Goal: Task Accomplishment & Management: Complete application form

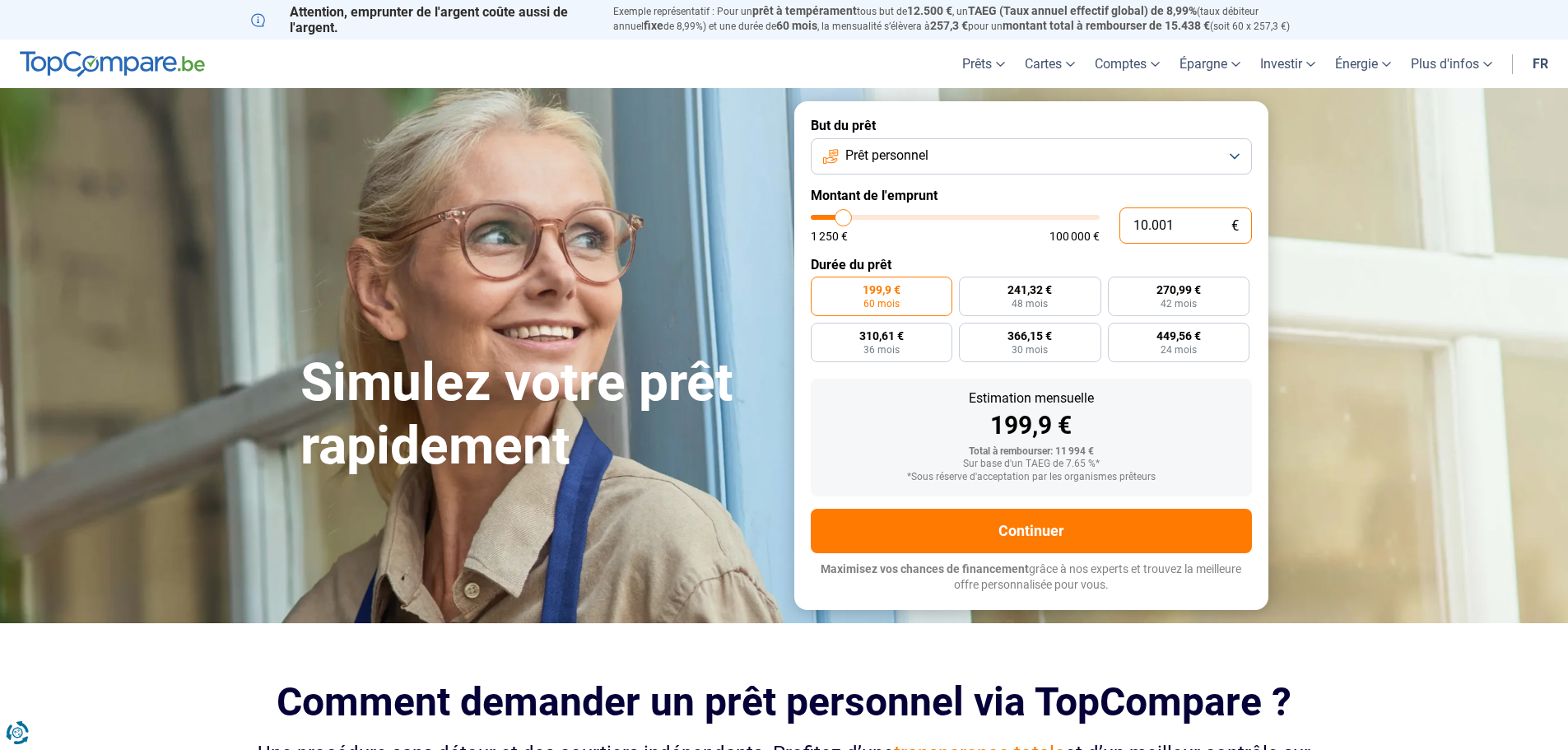
click at [1147, 221] on input "10.001" at bounding box center [1186, 225] width 132 height 37
click at [1180, 223] on input "10.001" at bounding box center [1186, 225] width 132 height 37
type input "1.000"
type input "1250"
type input "1.250"
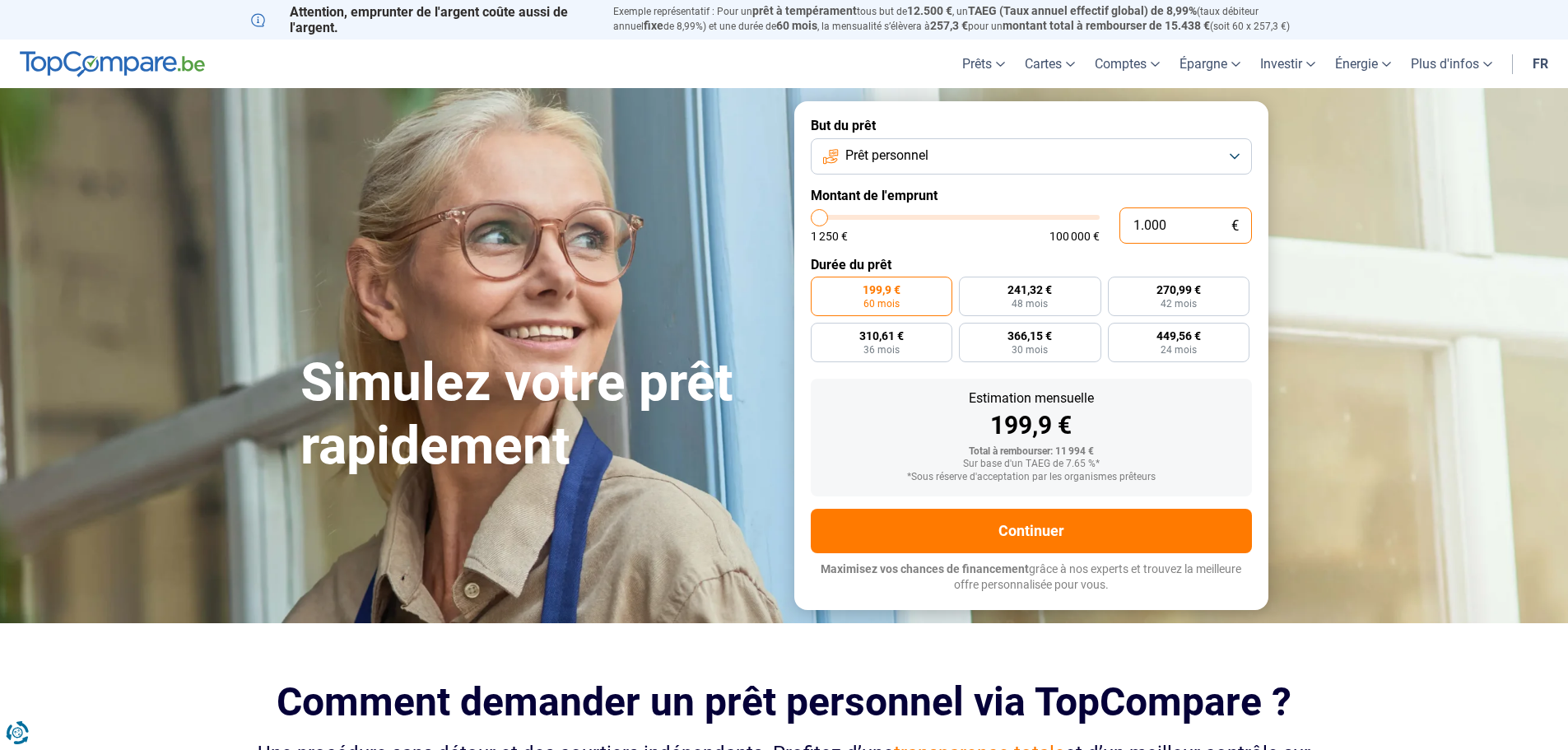
type input "1250"
radio input "true"
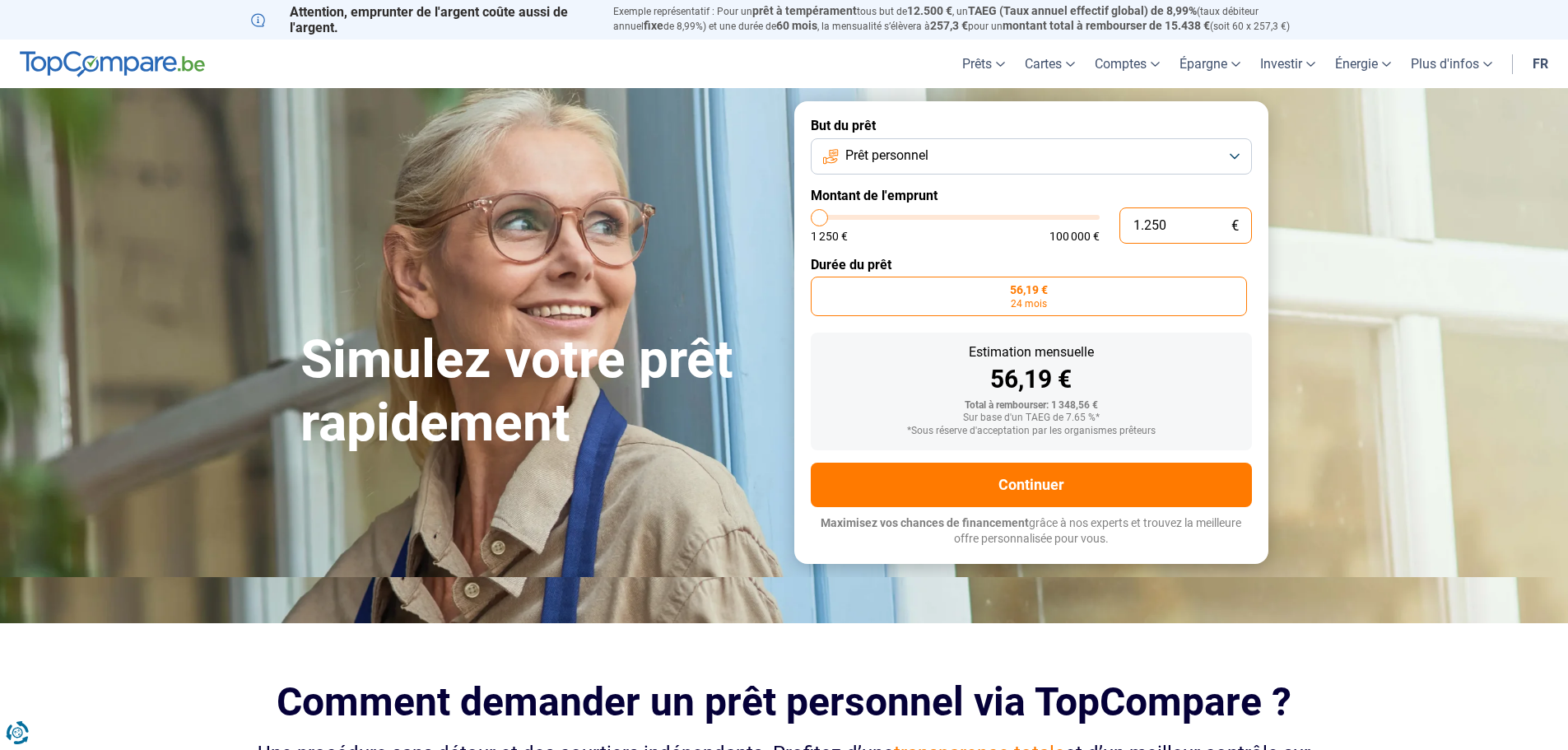
type input "12.500"
type input "12500"
type input "1.250"
type input "1250"
type input "125"
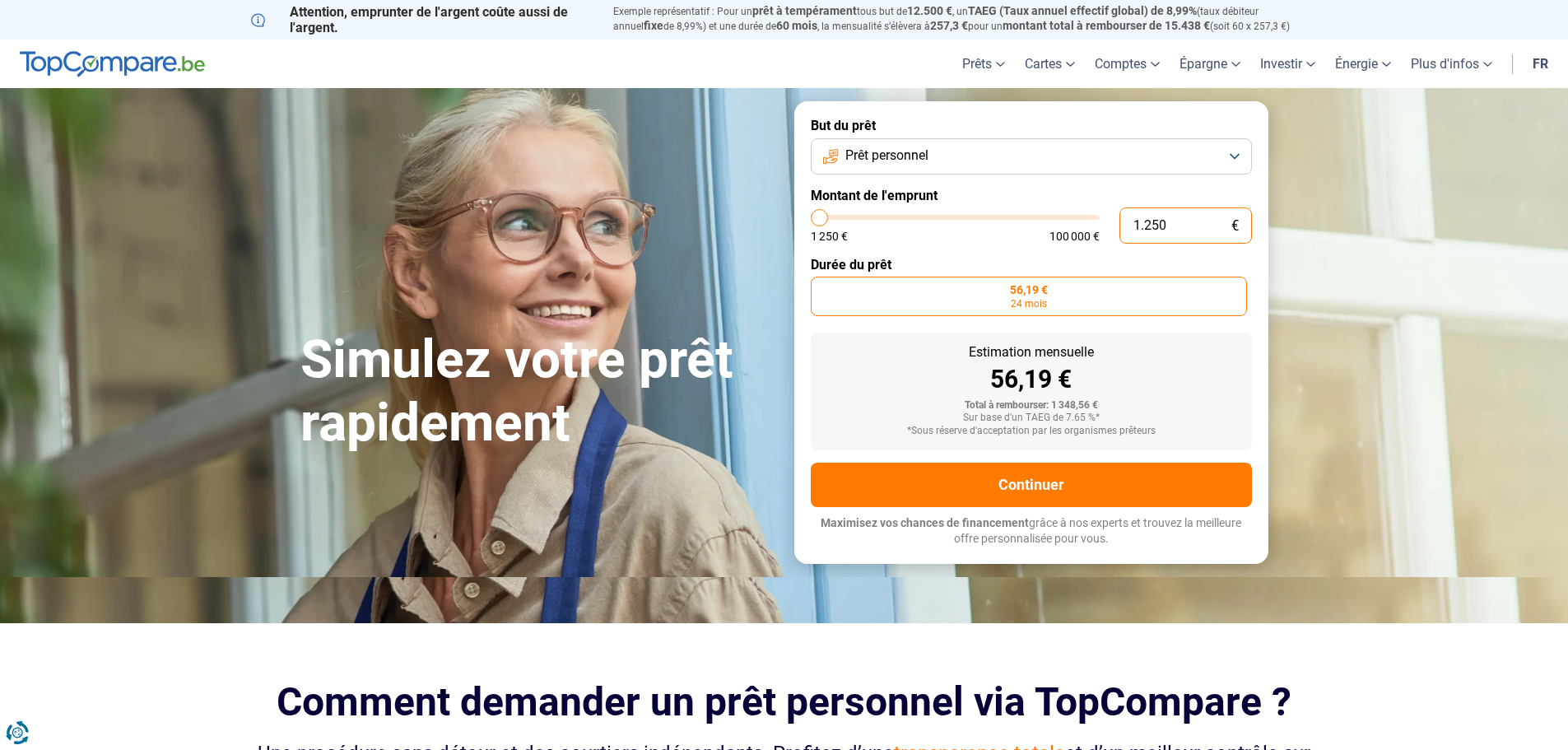
type input "1250"
type input "12"
type input "1250"
type input "1"
type input "1250"
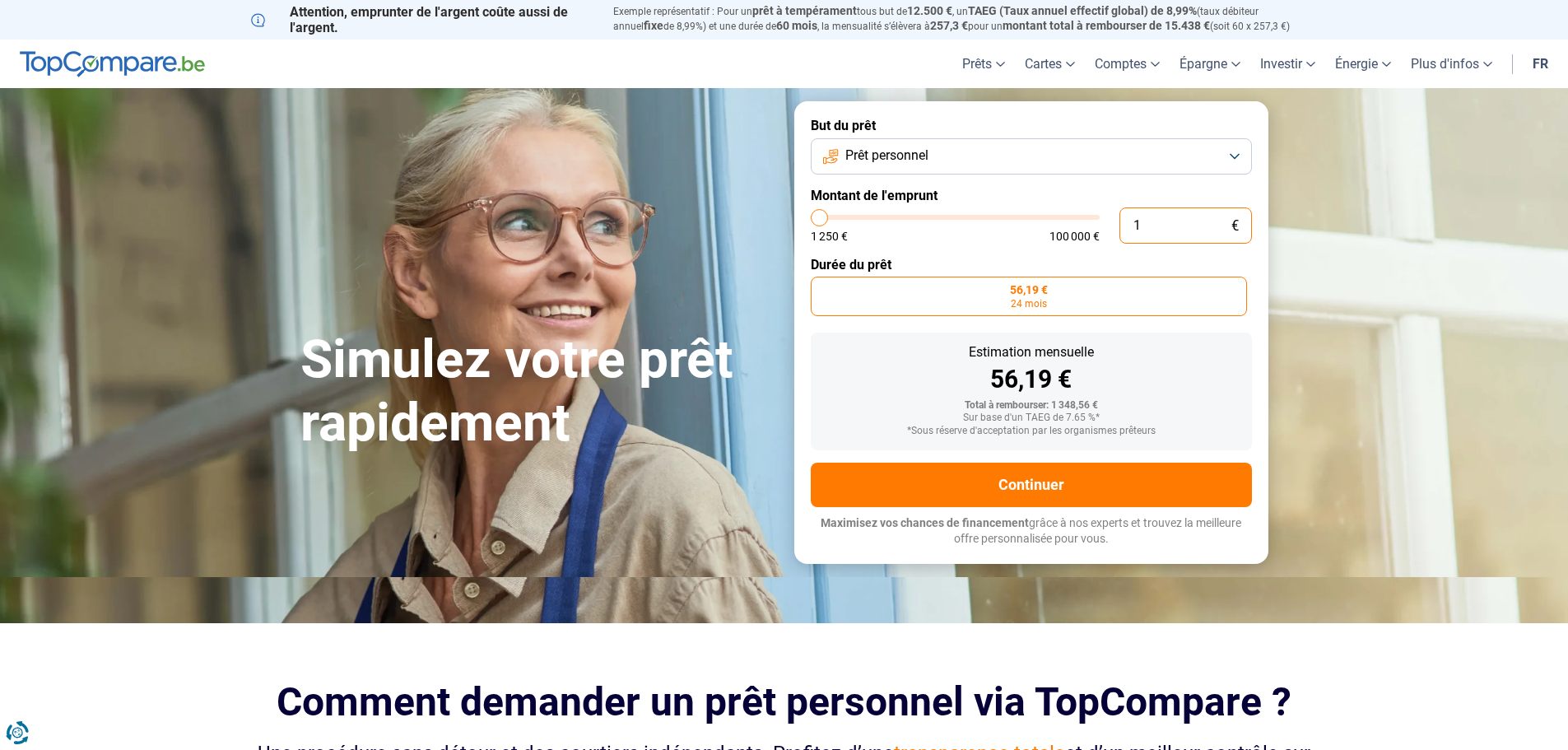
type input "10"
type input "1250"
type input "100"
type input "1250"
type input "1.000"
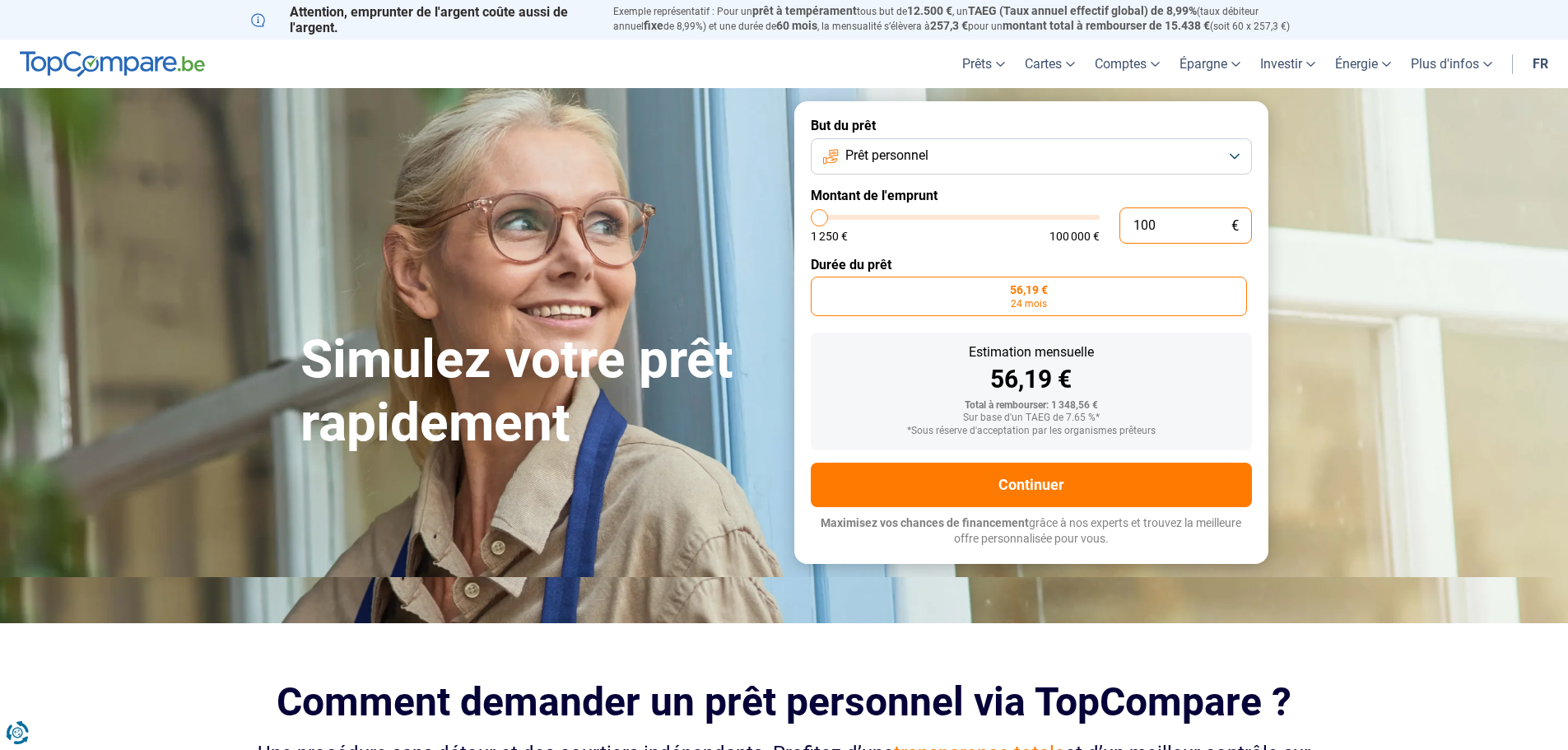
type input "1250"
type input "10.000"
type input "10000"
radio input "false"
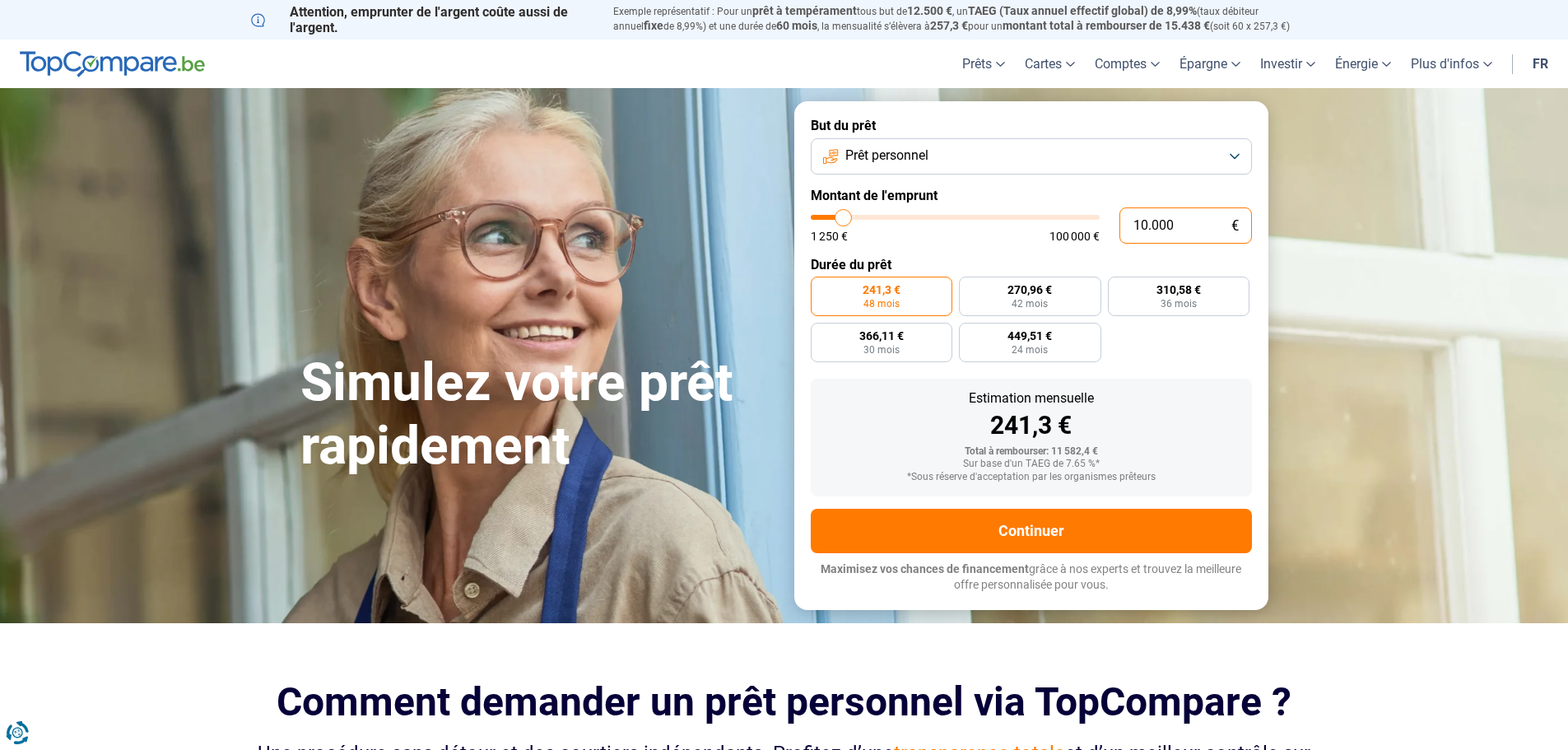
type input "1.000"
type input "1250"
type input "10.001"
type input "10000"
radio input "false"
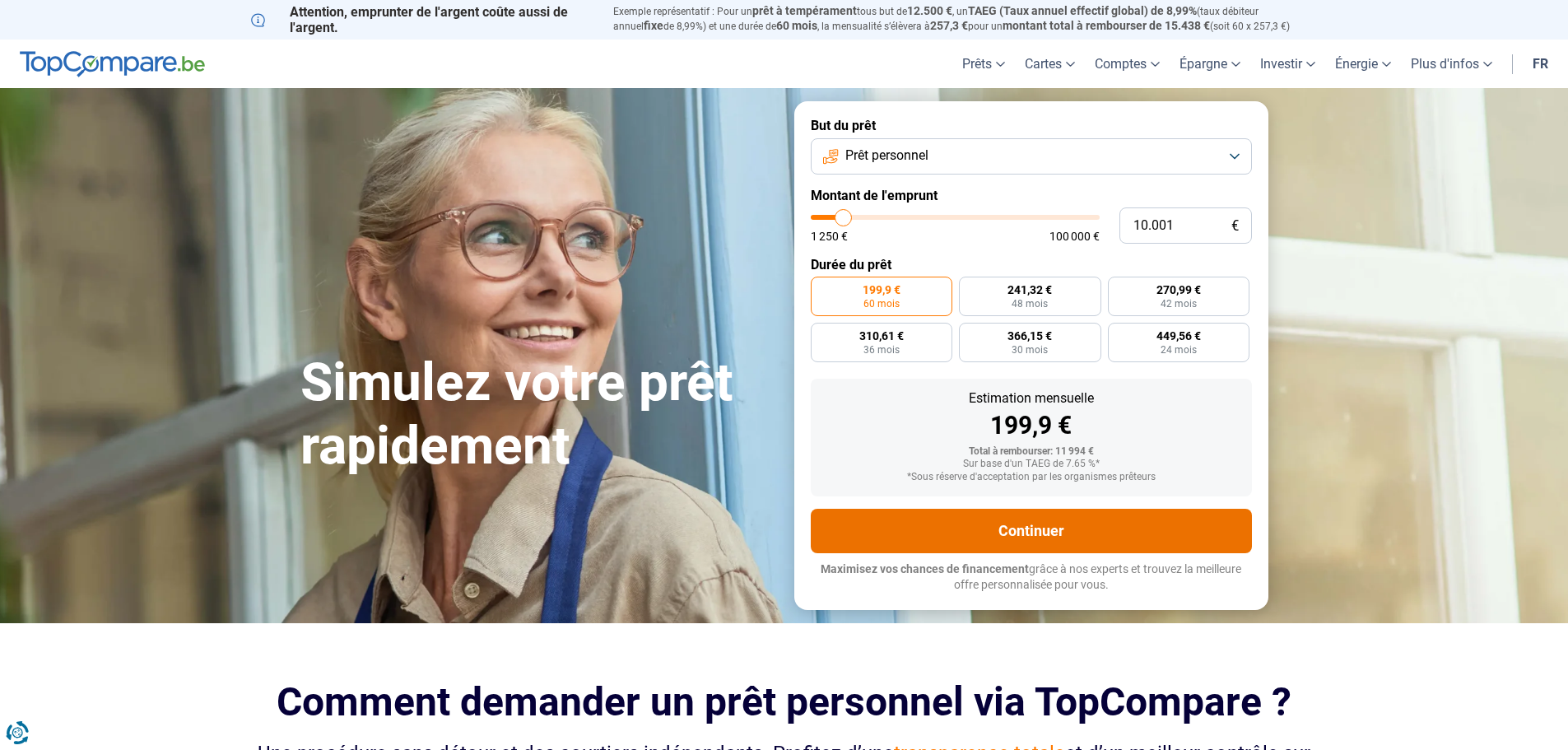
click at [1015, 528] on button "Continuer" at bounding box center [1031, 531] width 441 height 44
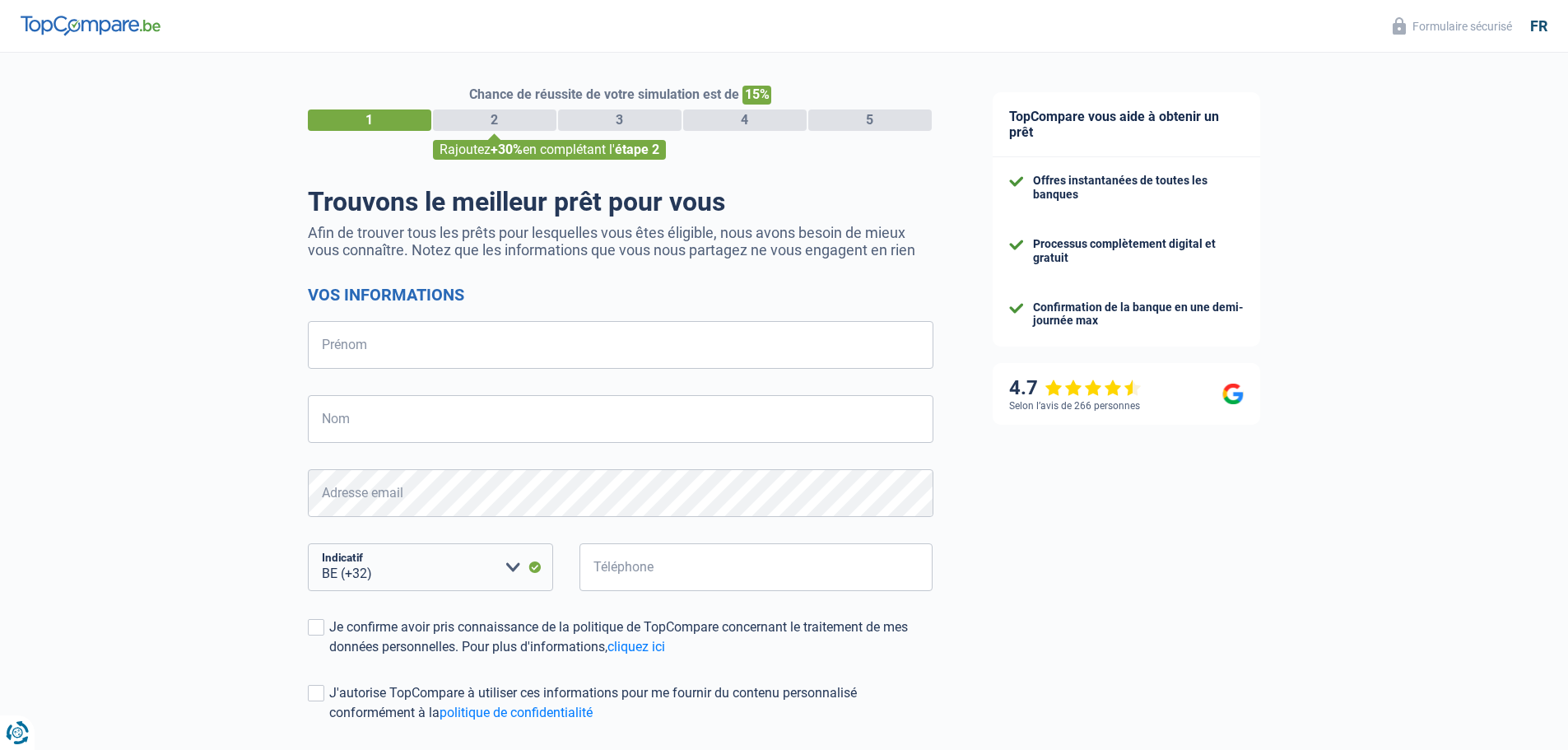
select select "32"
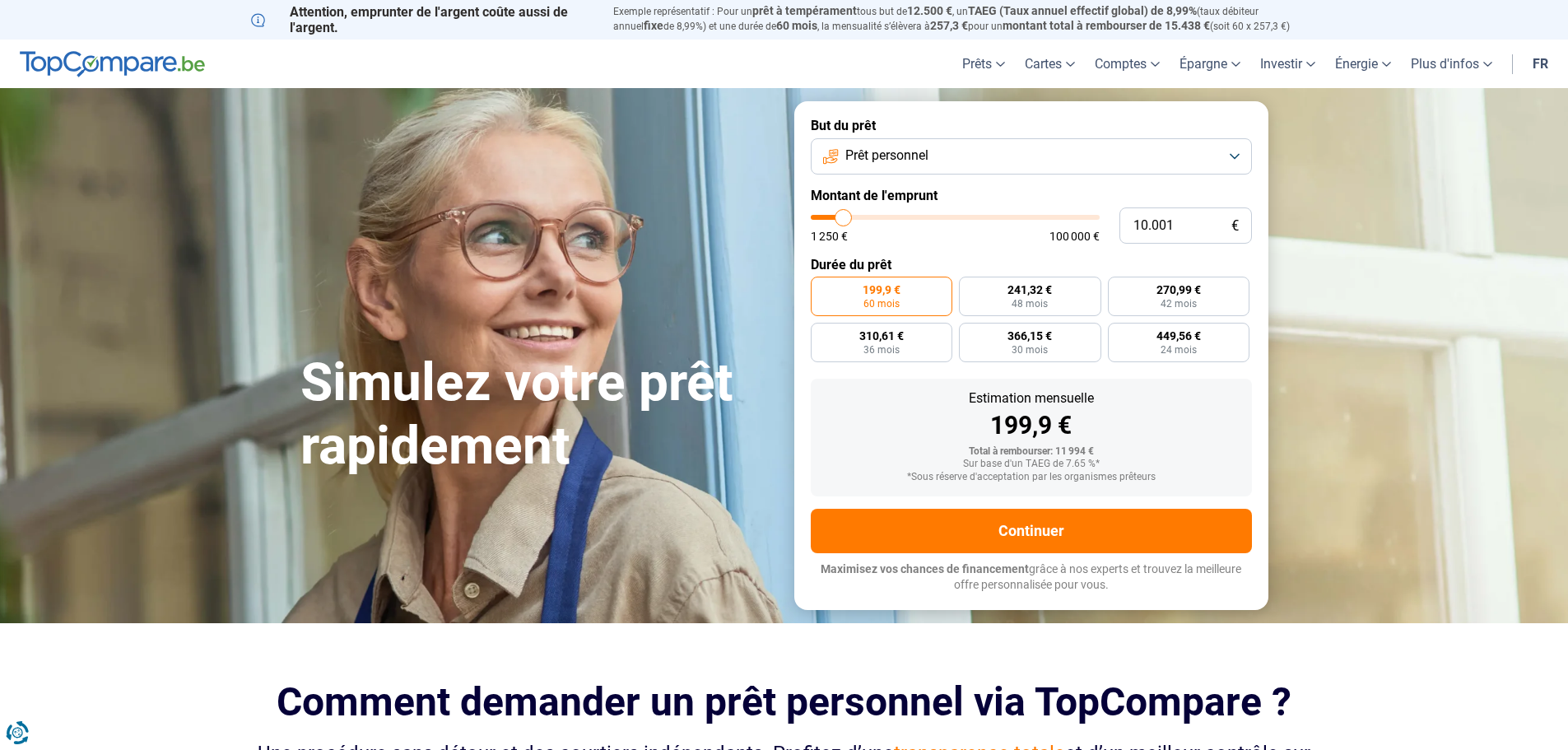
click at [1236, 159] on button "Prêt personnel" at bounding box center [1031, 156] width 441 height 37
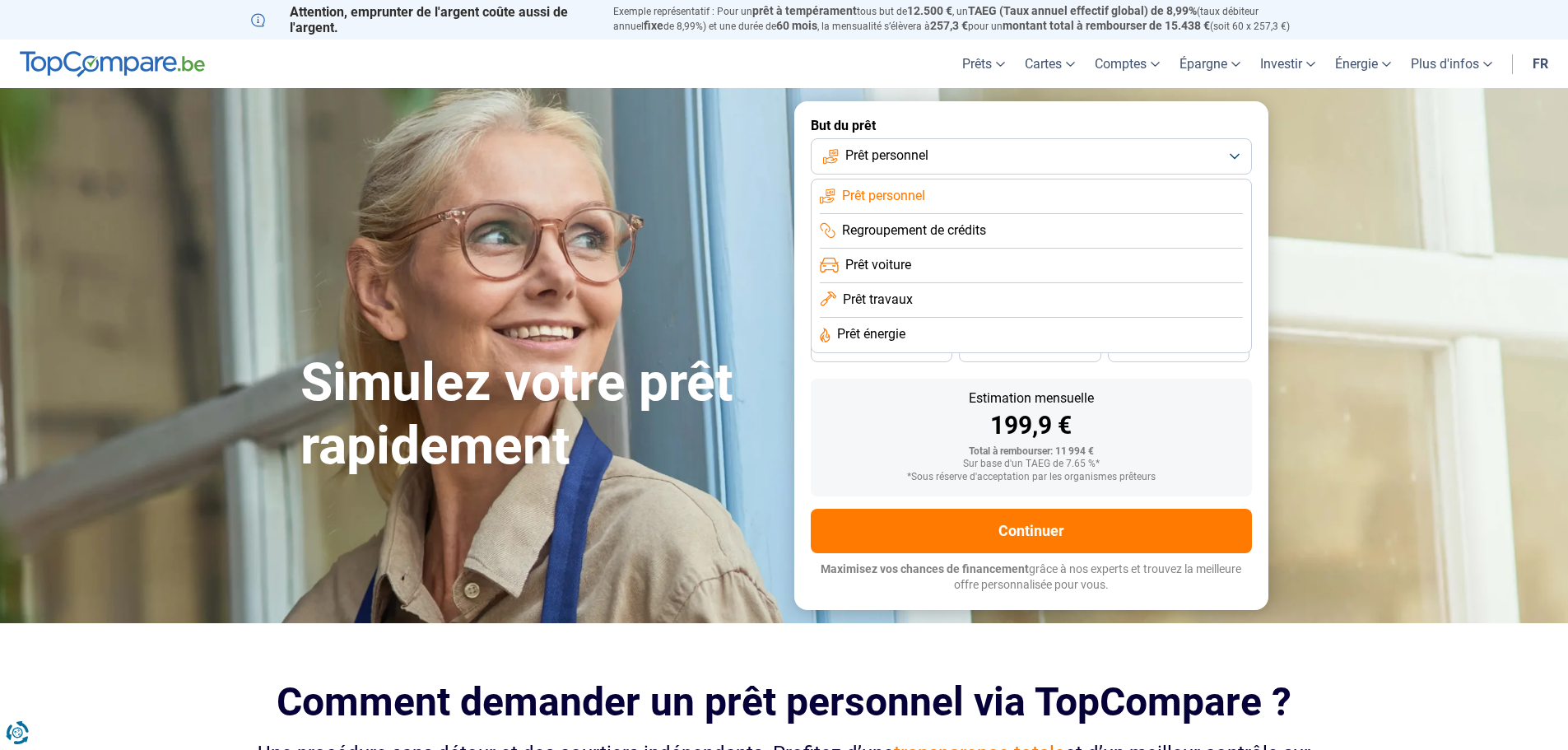
click at [1236, 159] on button "Prêt personnel" at bounding box center [1031, 156] width 441 height 37
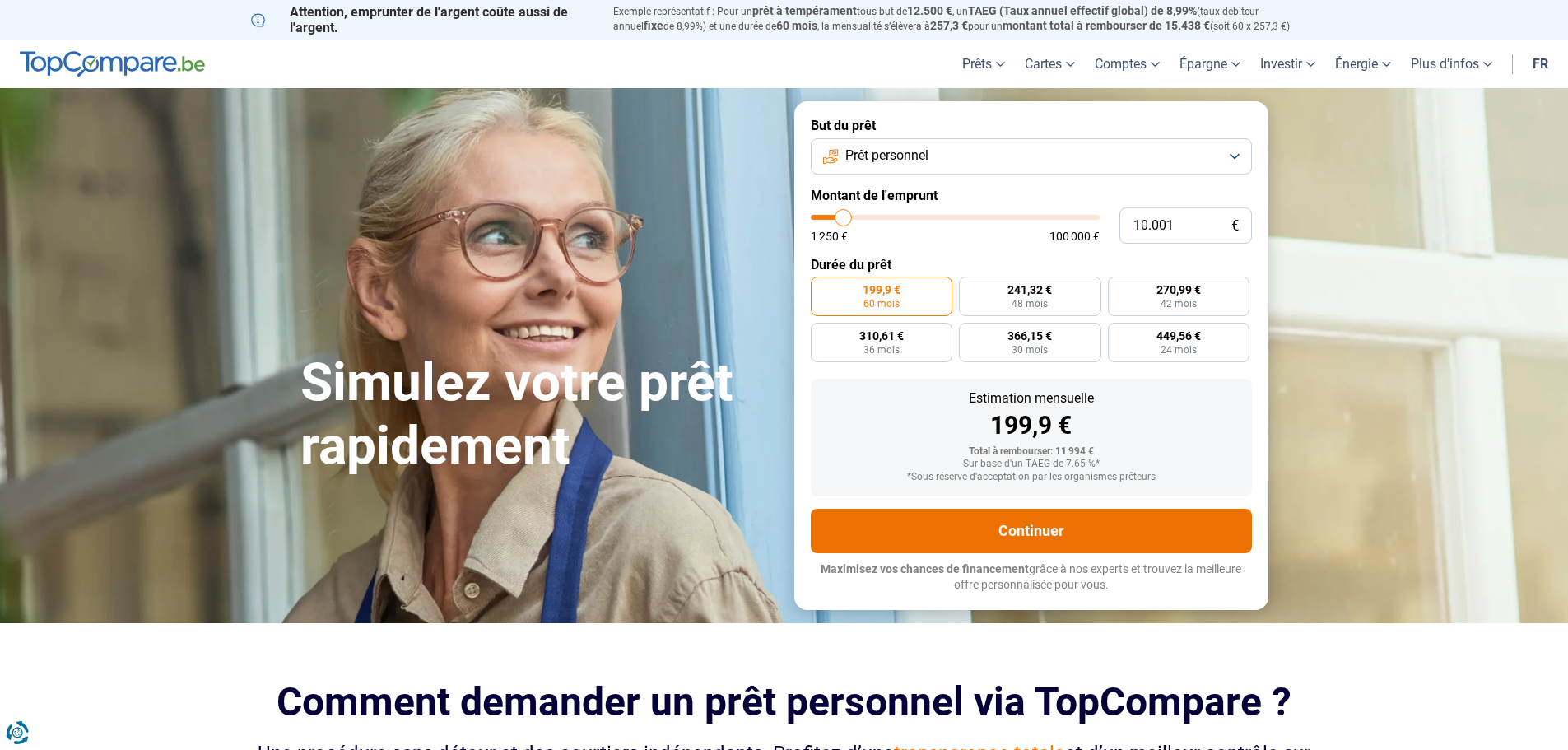
click at [1024, 529] on button "Continuer" at bounding box center [1031, 531] width 441 height 44
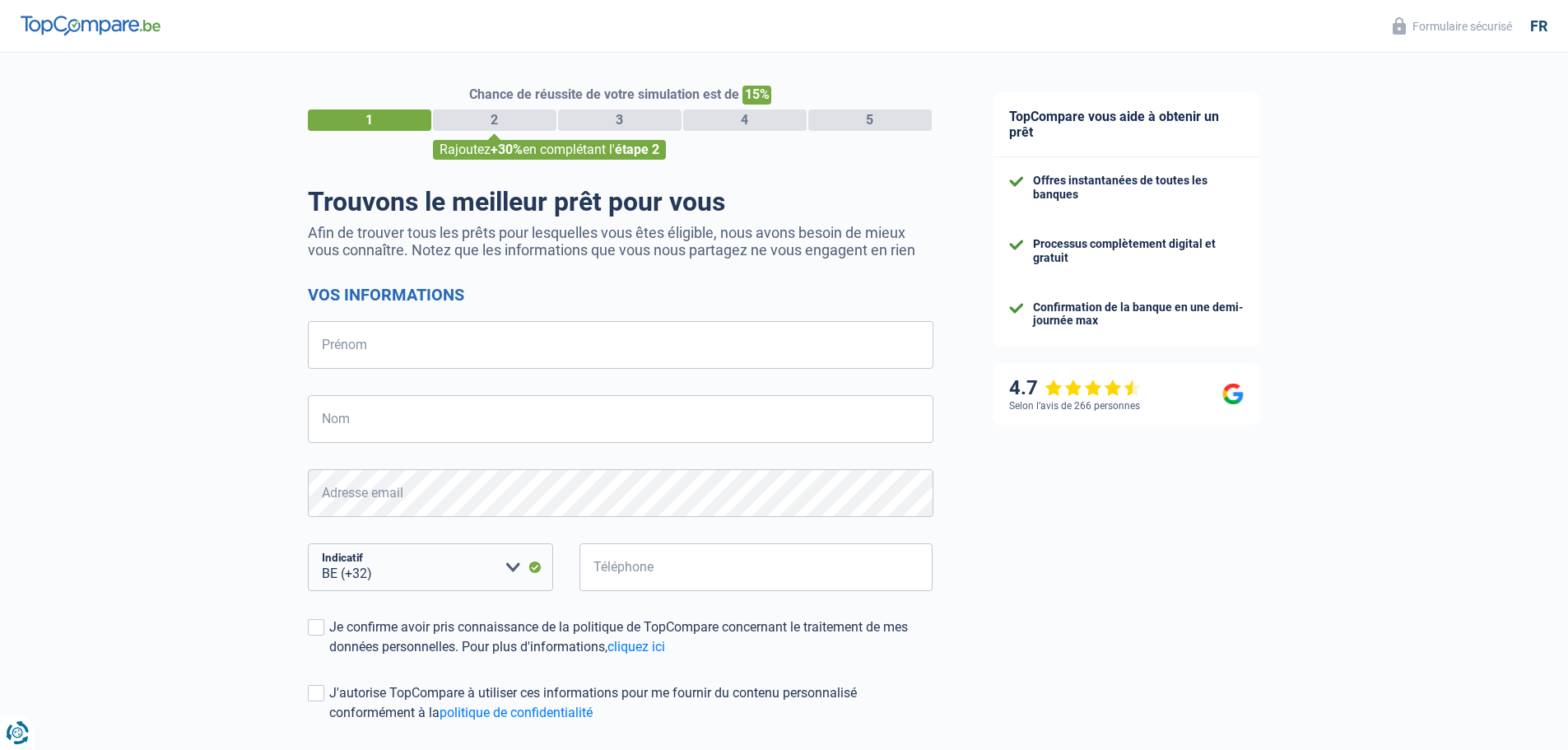
select select "32"
